Goal: Task Accomplishment & Management: Complete application form

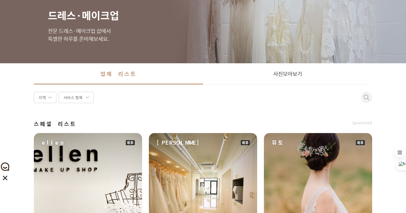
scroll to position [51, 0]
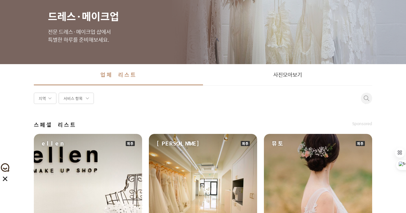
click at [39, 95] on div "지역" at bounding box center [45, 98] width 23 height 11
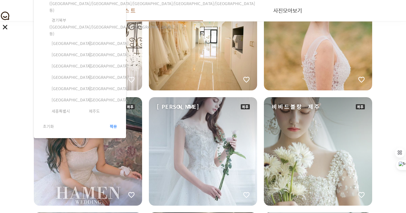
scroll to position [204, 0]
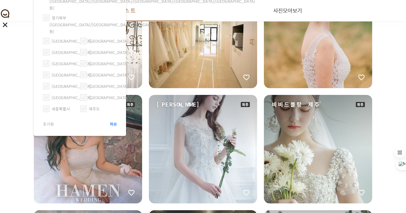
click at [86, 105] on span at bounding box center [83, 108] width 7 height 7
click at [82, 106] on input "제주도" at bounding box center [81, 106] width 0 height 0
checkbox input "true"
click at [112, 121] on span "적용" at bounding box center [113, 124] width 7 height 6
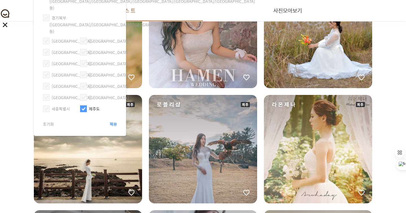
scroll to position [154, 0]
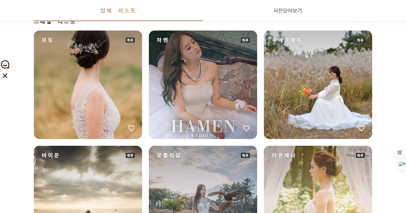
click at [192, 167] on div "로블리샵" at bounding box center [203, 200] width 108 height 108
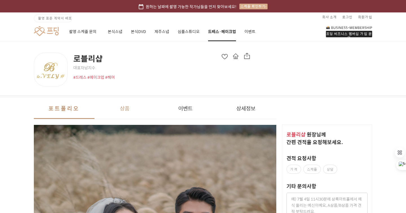
click at [107, 113] on button "상품" at bounding box center [125, 108] width 61 height 21
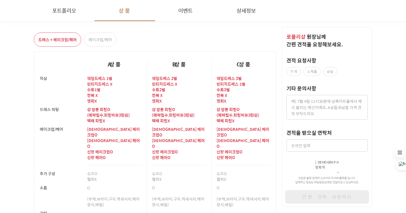
scroll to position [1309, 0]
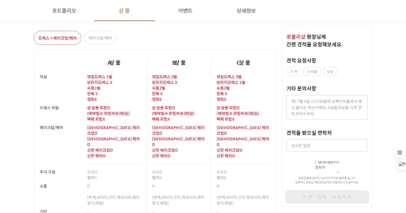
click at [315, 96] on textarea at bounding box center [327, 107] width 81 height 25
type textarea "[DATE] [GEOGRAPHIC_DATA]에서 웨딩스냅촬영하려고 합니다. B상품 견적 받고 싶습니다."
click at [320, 148] on input at bounding box center [327, 145] width 81 height 12
type input "01066828796"
click at [294, 71] on label "가격" at bounding box center [294, 71] width 15 height 9
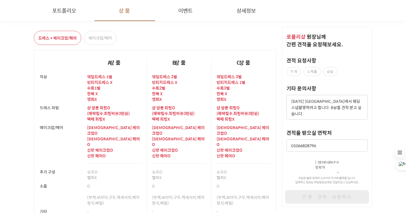
click at [292, 71] on input "가격" at bounding box center [290, 70] width 4 height 4
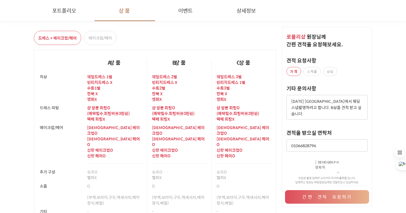
click at [325, 190] on button "간편 견적 요청하기" at bounding box center [327, 197] width 84 height 14
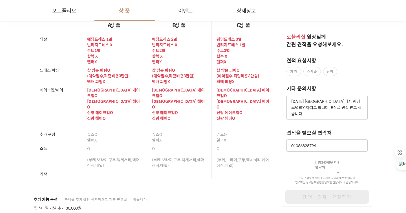
checkbox input "false"
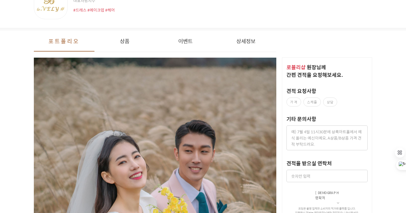
scroll to position [0, 0]
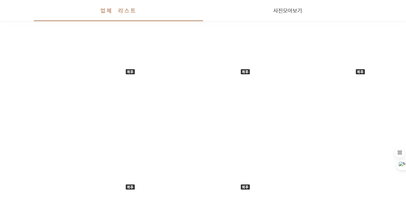
scroll to position [354, 0]
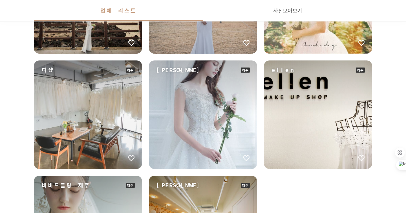
click at [109, 124] on div "디샵" at bounding box center [88, 114] width 108 height 108
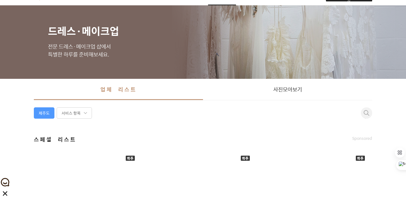
scroll to position [74, 0]
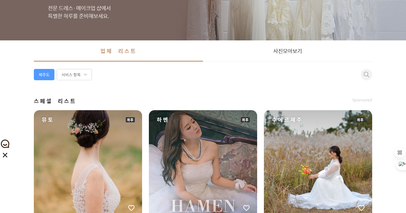
click at [97, 132] on div "뮤토" at bounding box center [88, 164] width 108 height 108
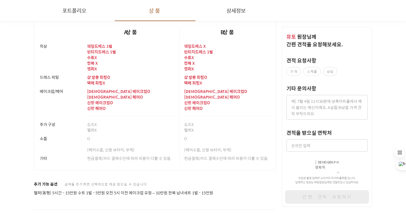
scroll to position [1009, 0]
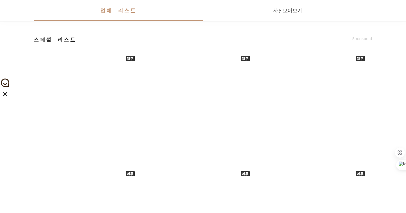
scroll to position [148, 0]
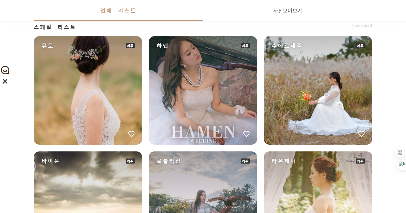
click at [290, 109] on div "수에르제주" at bounding box center [318, 90] width 108 height 108
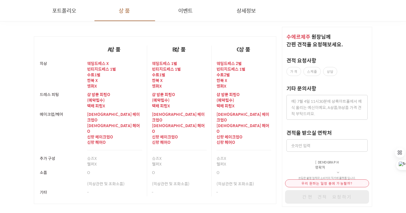
scroll to position [1249, 0]
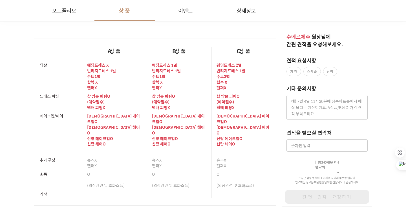
click at [309, 118] on textarea at bounding box center [327, 107] width 81 height 25
type textarea "[DATE] 제주도 웨딩스냅촬영으로 B상품 견적 받아보고 싶스빈다."
type textarea "[DATE] 제주도 웨딩스냅촬영으로 B상품 견적 받아보고 싶습니다."
click at [294, 71] on label "가격" at bounding box center [294, 71] width 15 height 9
click at [292, 71] on input "가격" at bounding box center [290, 70] width 4 height 4
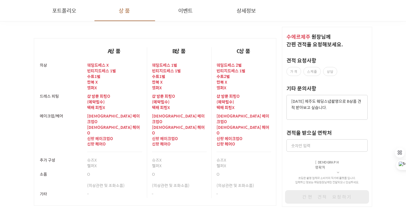
checkbox input "true"
click at [310, 150] on input at bounding box center [327, 145] width 81 height 12
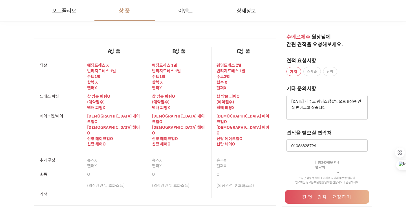
type input "01066828796"
click at [314, 190] on button "간편 견적 요청하기" at bounding box center [327, 197] width 84 height 14
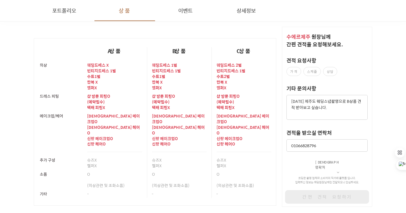
checkbox input "false"
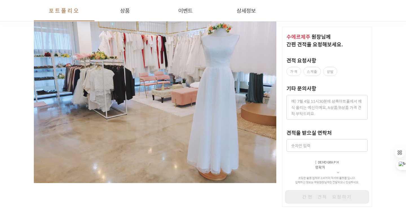
scroll to position [0, 0]
